Goal: Check status: Check status

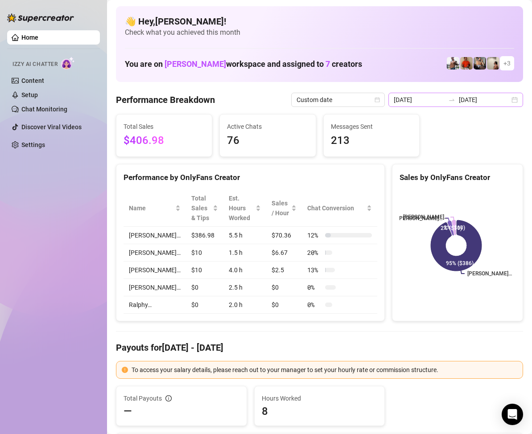
click at [505, 101] on div "[DATE] [DATE]" at bounding box center [455, 100] width 135 height 14
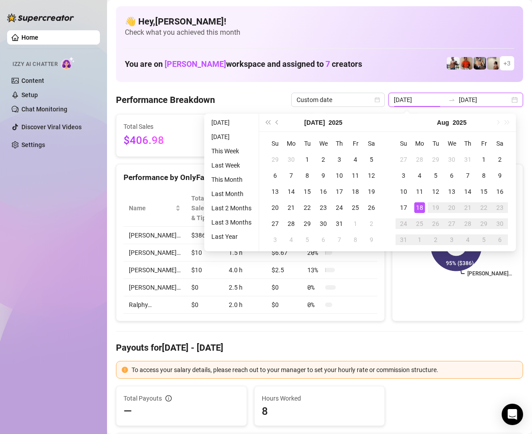
type input "[DATE]"
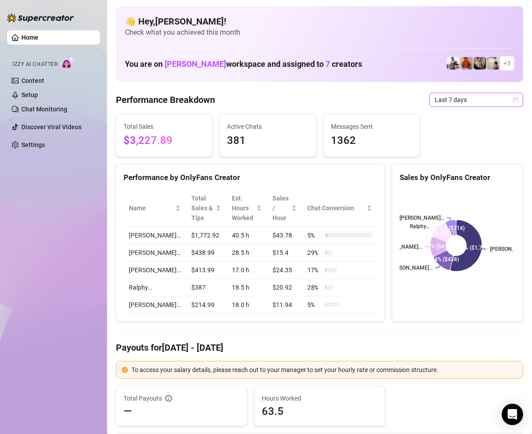
click at [505, 102] on span "Last 7 days" at bounding box center [475, 99] width 83 height 13
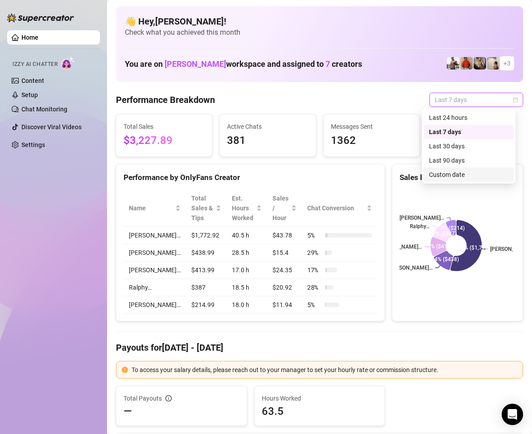
click at [453, 173] on div "Custom date" at bounding box center [468, 175] width 79 height 10
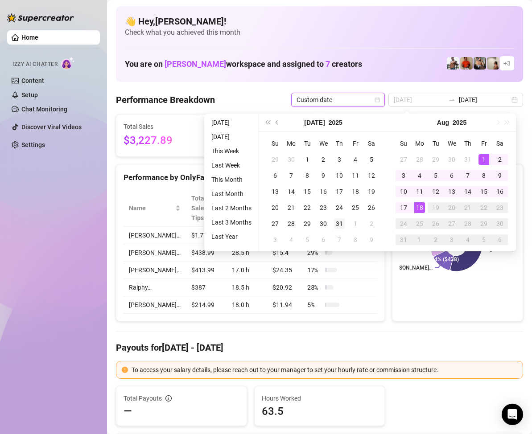
type input "[DATE]"
click at [335, 226] on div "31" at bounding box center [339, 223] width 11 height 11
type input "[DATE]"
click at [419, 207] on div "18" at bounding box center [419, 207] width 11 height 11
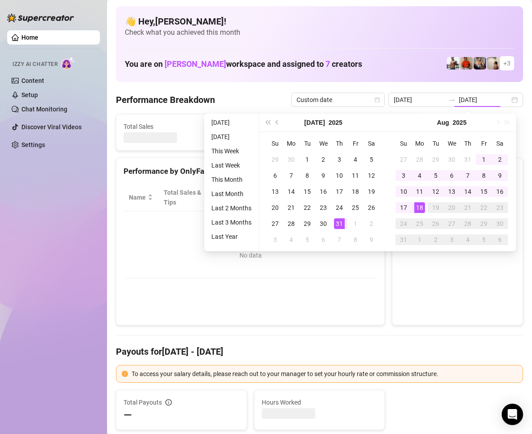
type input "[DATE]"
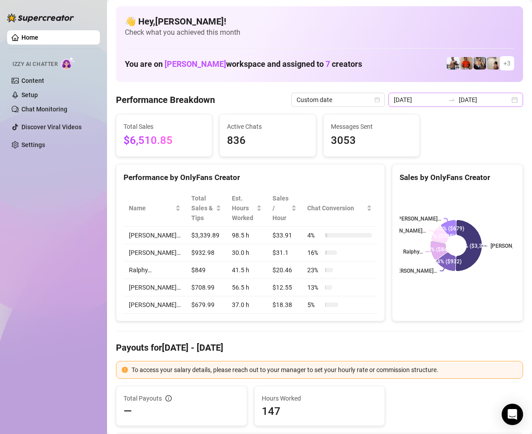
click at [504, 96] on div "2025-07-31 2025-08-18" at bounding box center [455, 100] width 135 height 14
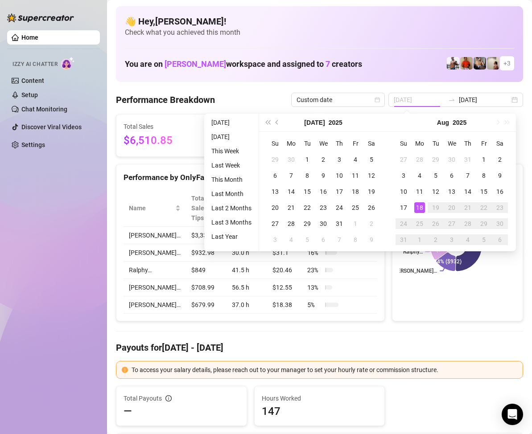
click at [420, 205] on div "18" at bounding box center [419, 207] width 11 height 11
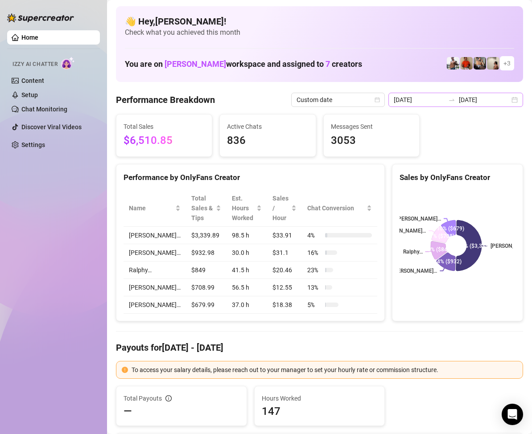
click at [511, 99] on div "2025-07-31 2025-08-18" at bounding box center [455, 100] width 135 height 14
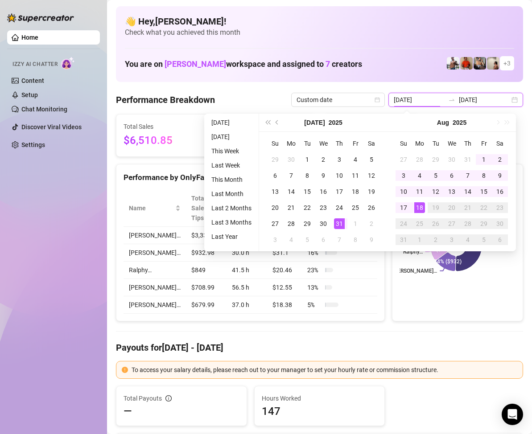
type input "[DATE]"
click at [422, 205] on div "18" at bounding box center [419, 207] width 11 height 11
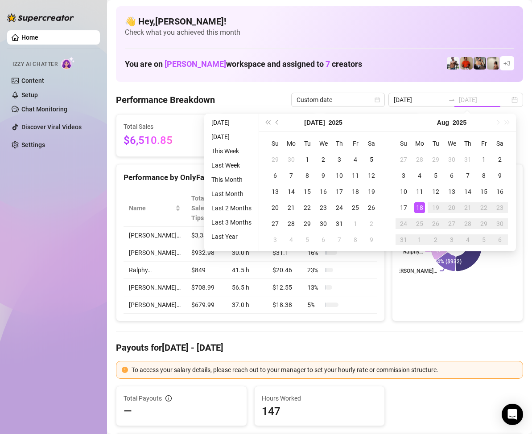
click at [422, 205] on div "18" at bounding box center [419, 207] width 11 height 11
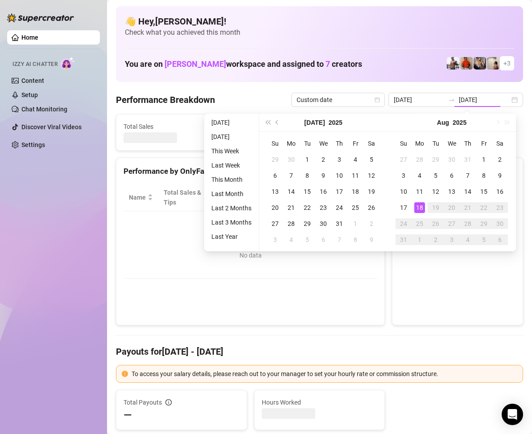
type input "[DATE]"
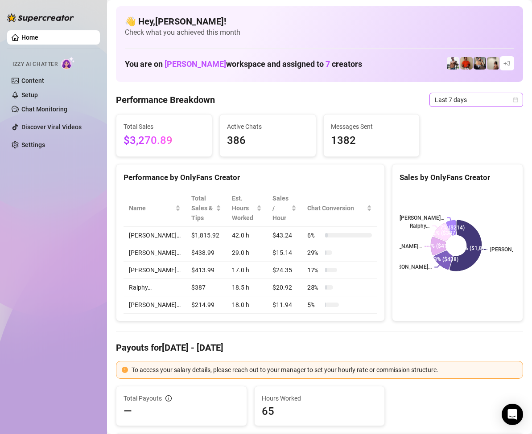
click at [512, 100] on icon "calendar" at bounding box center [514, 99] width 5 height 5
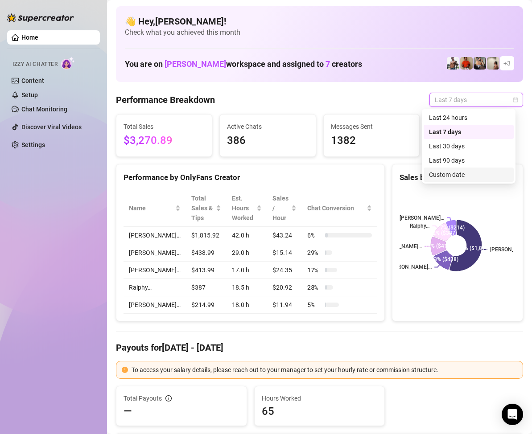
click at [456, 174] on div "Custom date" at bounding box center [468, 175] width 79 height 10
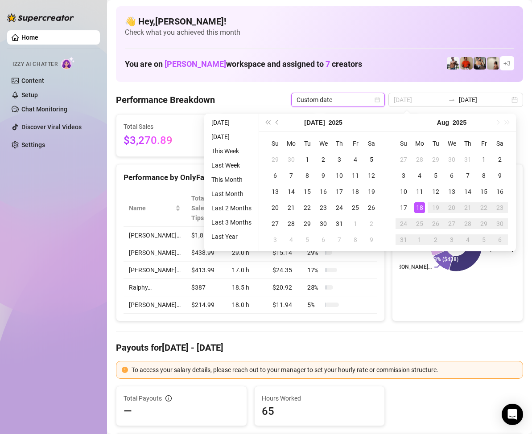
type input "[DATE]"
click at [418, 207] on div "18" at bounding box center [419, 207] width 11 height 11
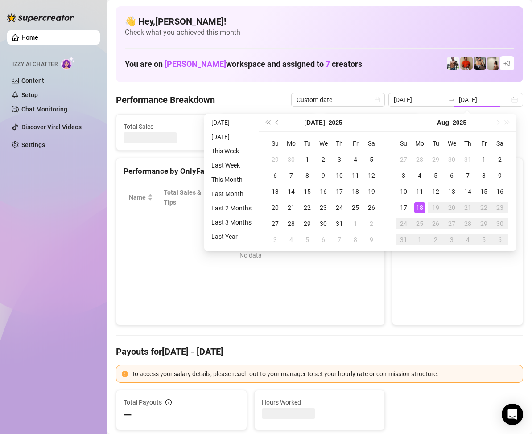
type input "[DATE]"
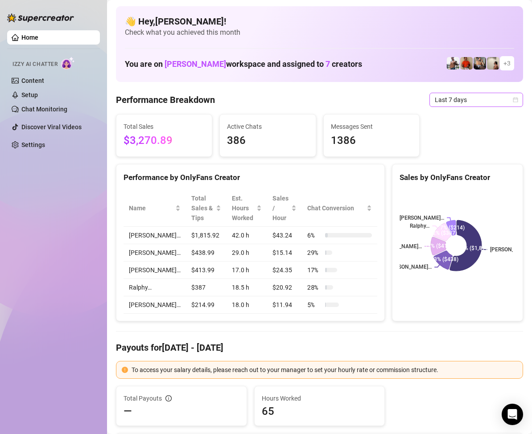
click at [510, 103] on div "Last 7 days" at bounding box center [476, 100] width 94 height 14
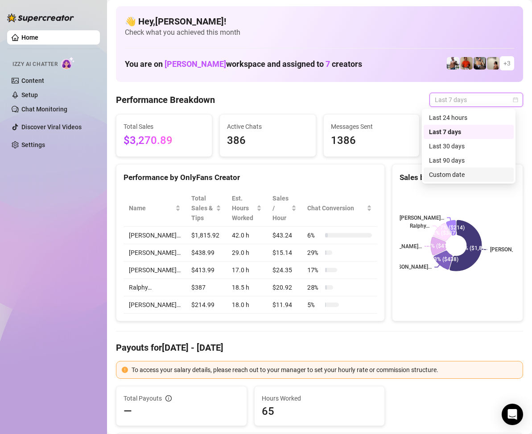
click at [455, 174] on div "Custom date" at bounding box center [468, 175] width 79 height 10
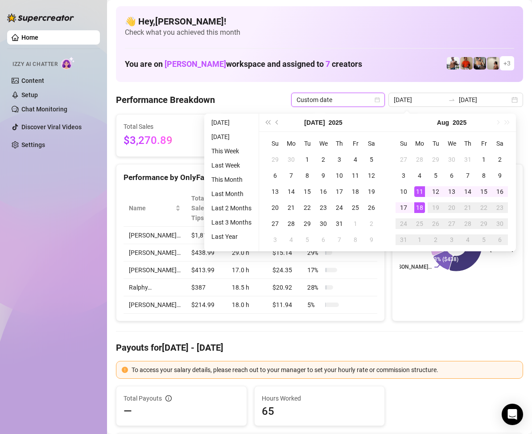
type input "[DATE]"
click at [422, 209] on div "18" at bounding box center [419, 207] width 11 height 11
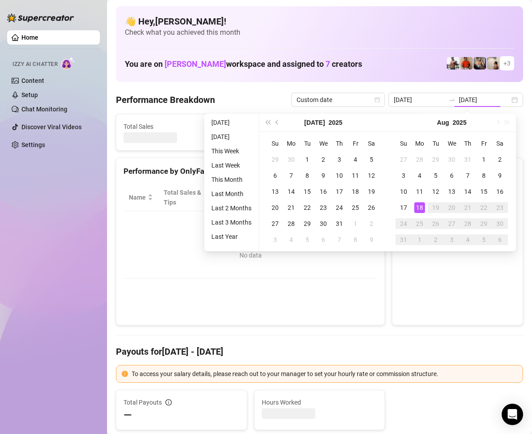
type input "[DATE]"
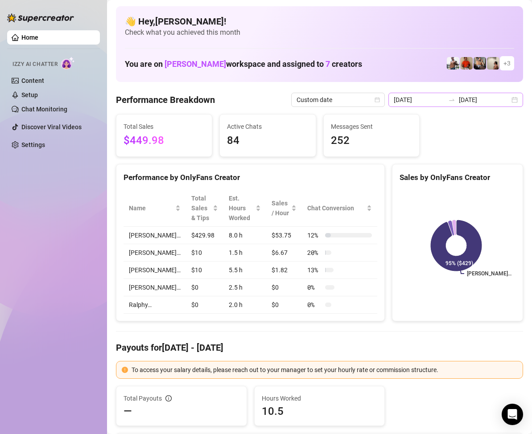
click at [504, 100] on div "[DATE] [DATE]" at bounding box center [455, 100] width 135 height 14
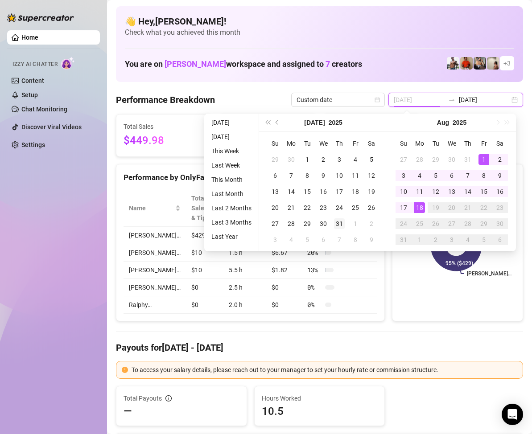
type input "[DATE]"
click at [339, 224] on div "31" at bounding box center [339, 223] width 11 height 11
type input "[DATE]"
click at [418, 209] on div "18" at bounding box center [419, 207] width 11 height 11
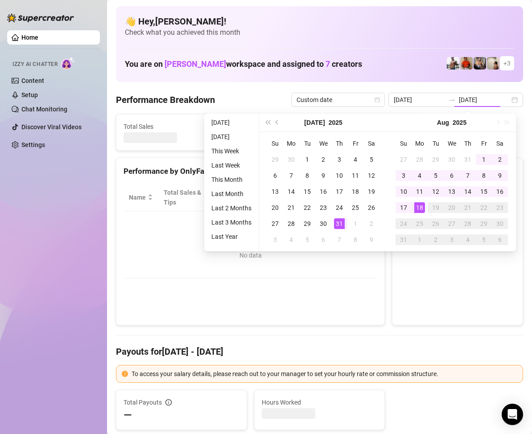
type input "[DATE]"
